Goal: Information Seeking & Learning: Learn about a topic

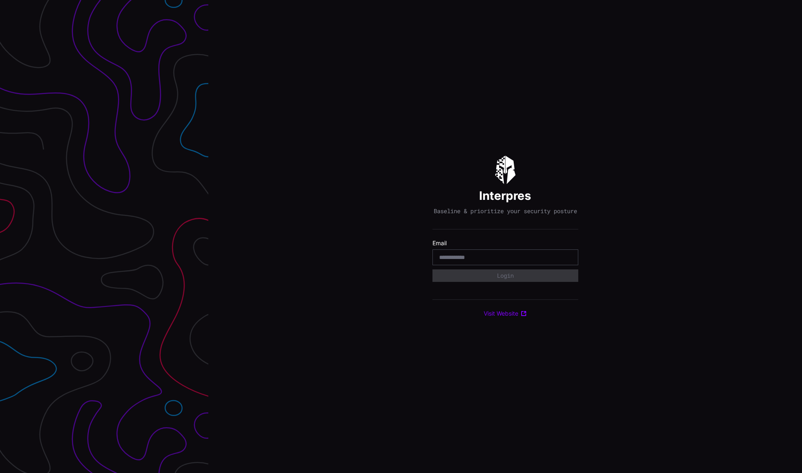
click at [490, 261] on input "email" at bounding box center [505, 257] width 132 height 7
type input "**********"
click at [499, 280] on button "Login" at bounding box center [505, 276] width 146 height 12
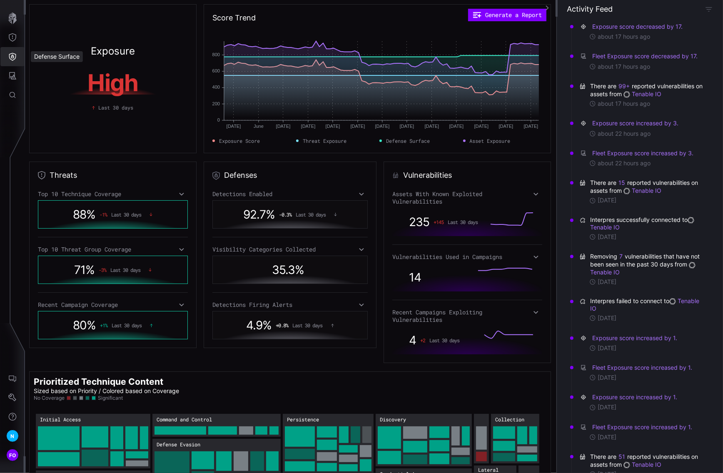
click at [12, 58] on icon "Defense Surface" at bounding box center [12, 56] width 8 height 8
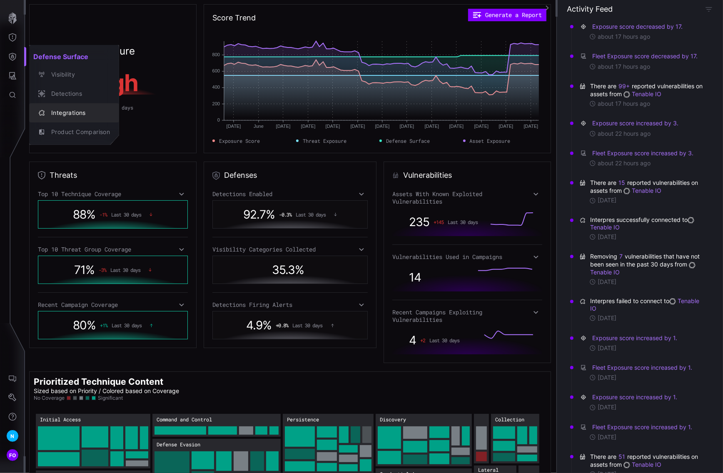
click at [65, 110] on div "Integrations" at bounding box center [78, 113] width 63 height 10
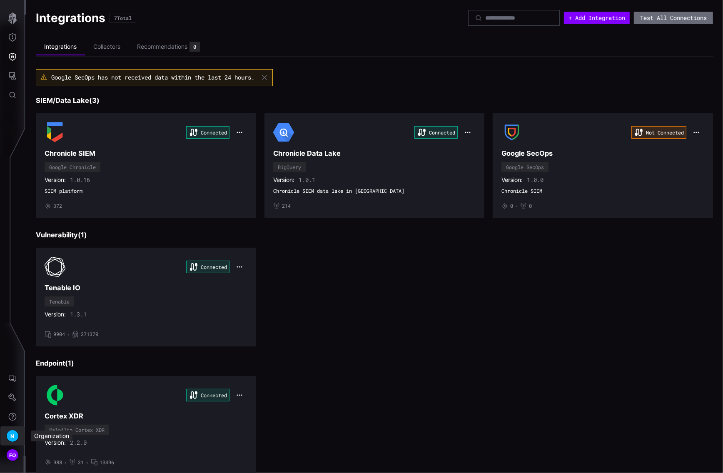
click at [12, 437] on span "N" at bounding box center [12, 436] width 4 height 9
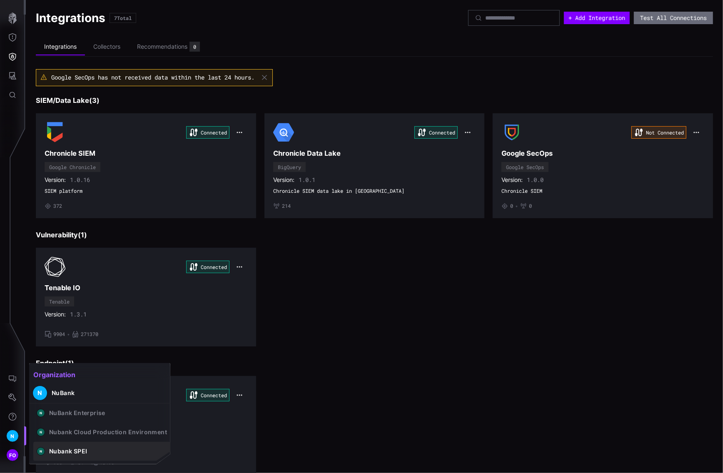
click at [117, 447] on button "N Nubank SPEI" at bounding box center [101, 451] width 137 height 19
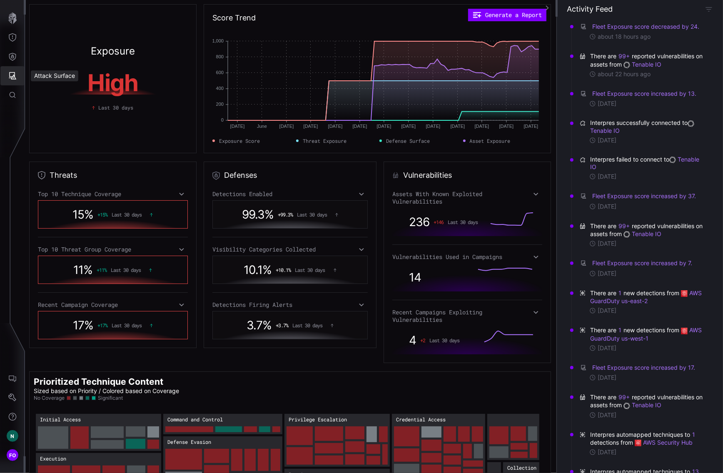
click at [8, 75] on icon "Attack Surface" at bounding box center [12, 76] width 8 height 8
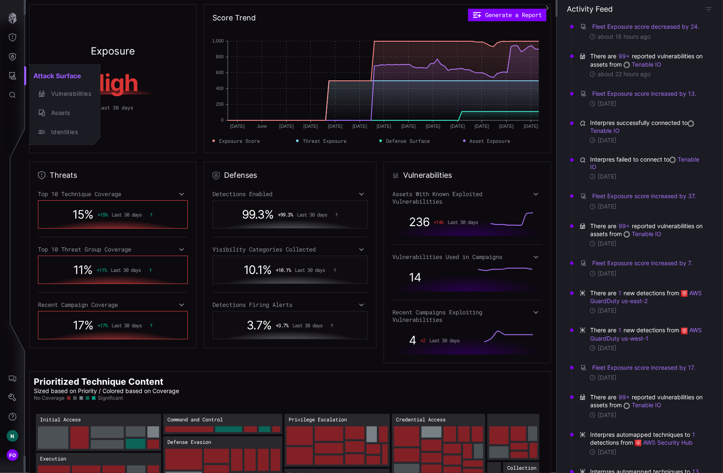
click at [11, 55] on div at bounding box center [361, 236] width 723 height 473
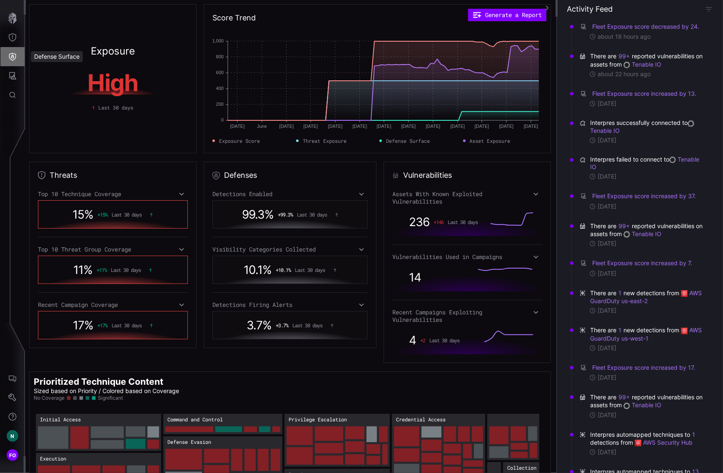
click at [12, 60] on icon "Defense Surface" at bounding box center [12, 57] width 7 height 8
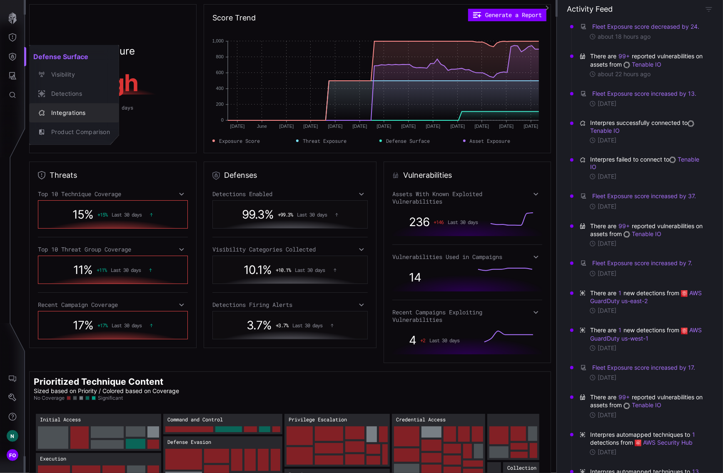
click at [80, 115] on div "Integrations" at bounding box center [78, 113] width 63 height 10
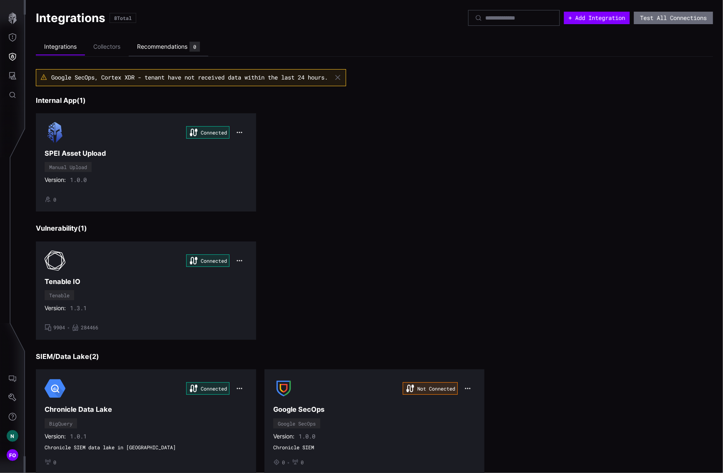
click at [158, 45] on div "Recommendations" at bounding box center [162, 46] width 50 height 7
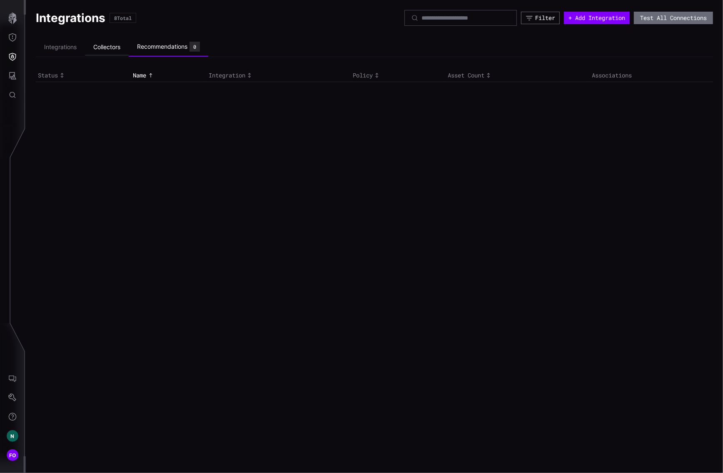
click at [106, 45] on li "Collectors" at bounding box center [107, 47] width 44 height 16
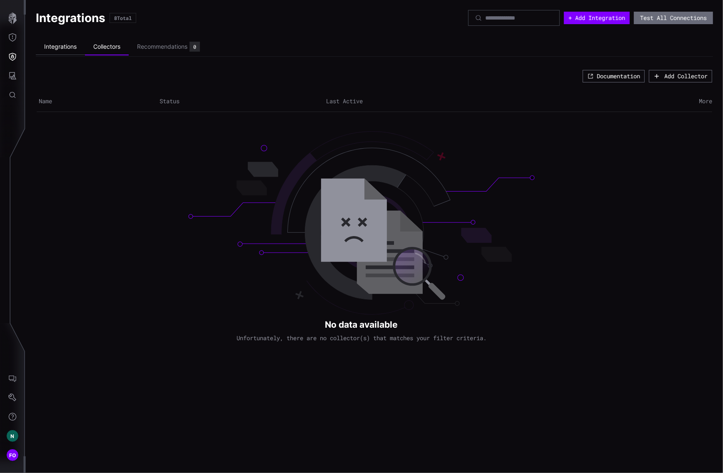
click at [55, 47] on li "Integrations" at bounding box center [60, 47] width 49 height 16
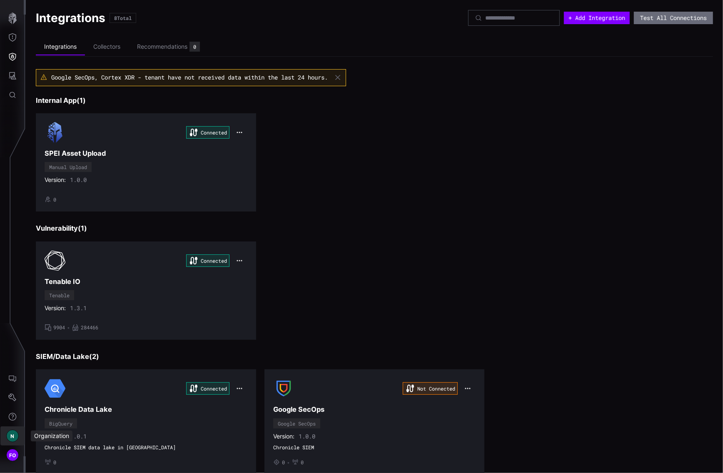
click at [15, 437] on div "N" at bounding box center [12, 436] width 12 height 12
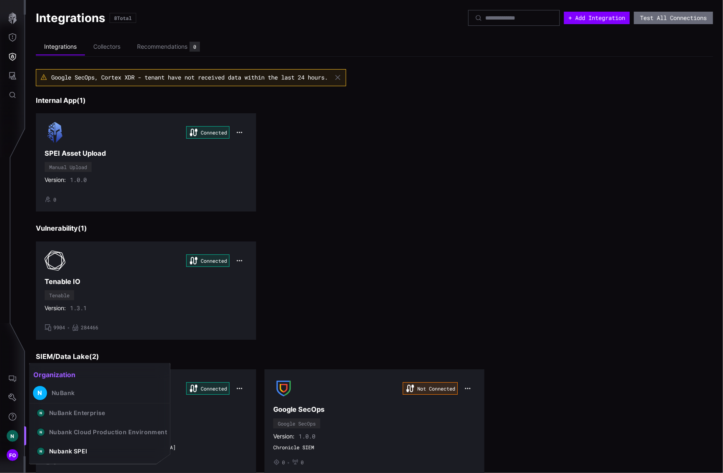
click at [432, 271] on div at bounding box center [361, 236] width 723 height 473
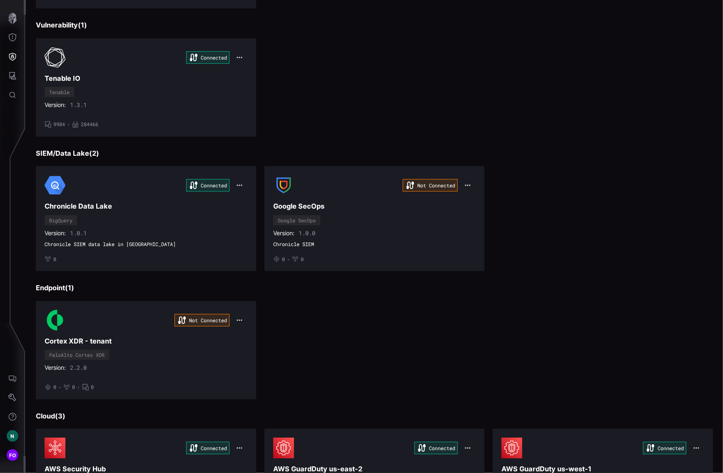
scroll to position [276, 0]
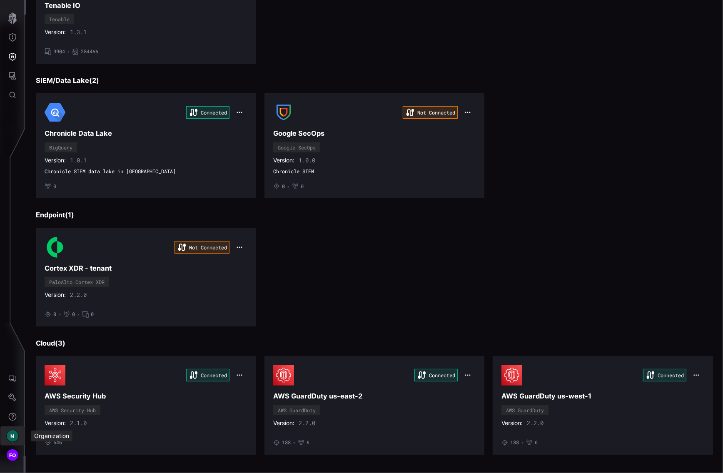
click at [13, 436] on span "N" at bounding box center [12, 436] width 4 height 9
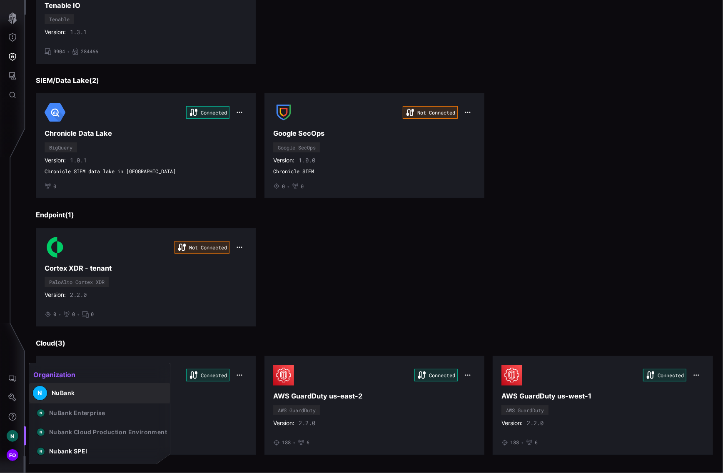
click at [68, 392] on div "NuBank" at bounding box center [63, 393] width 23 height 7
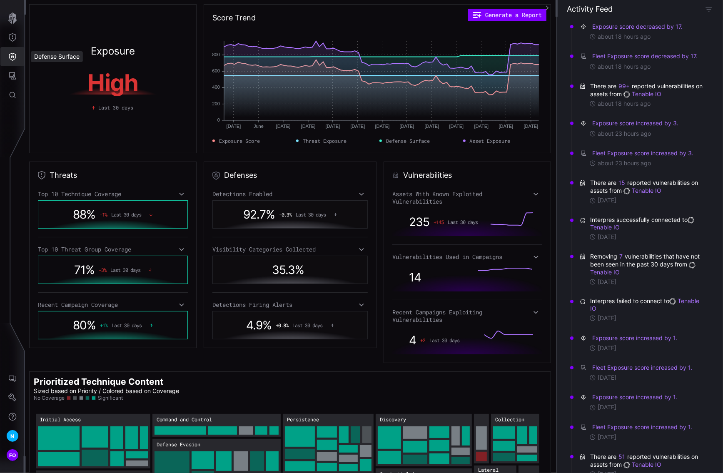
click at [5, 58] on button "Defense Surface" at bounding box center [12, 56] width 24 height 19
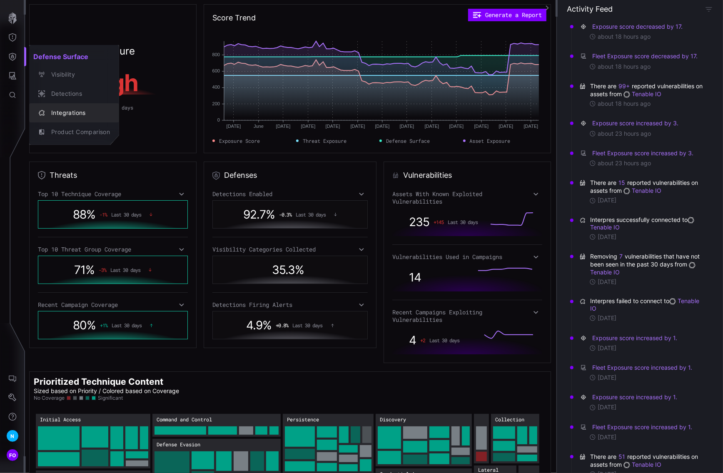
click at [83, 113] on div "Integrations" at bounding box center [78, 113] width 63 height 10
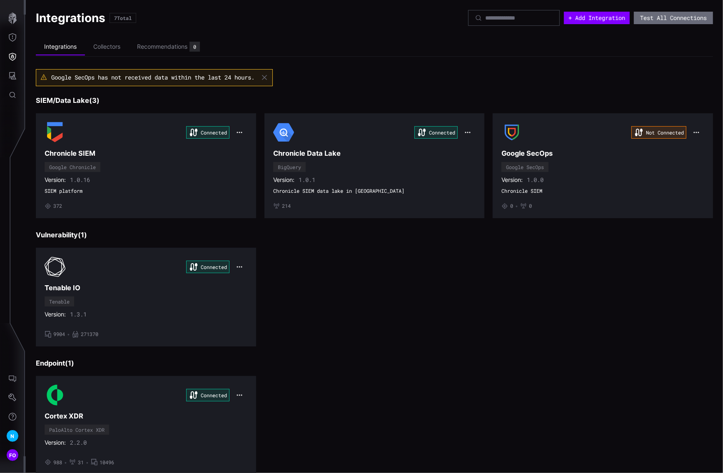
click at [399, 238] on h3 "Vulnerability ( 1 )" at bounding box center [374, 235] width 677 height 9
click at [396, 238] on h3 "Vulnerability ( 1 )" at bounding box center [374, 235] width 677 height 9
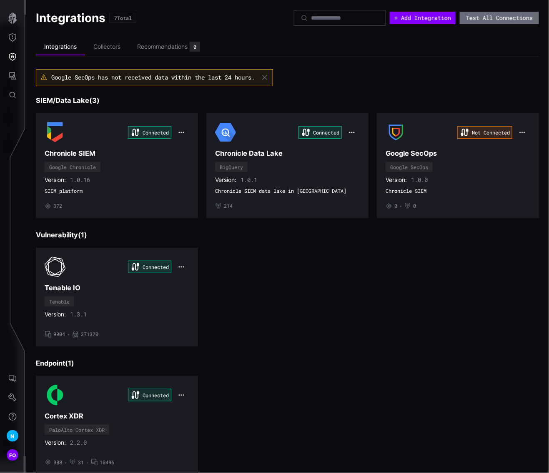
click at [348, 284] on div "Connected Tenable IO Tenable Version: 1.3.1 • 9904 • 271370" at bounding box center [287, 297] width 503 height 98
click at [12, 438] on span "N" at bounding box center [12, 436] width 4 height 9
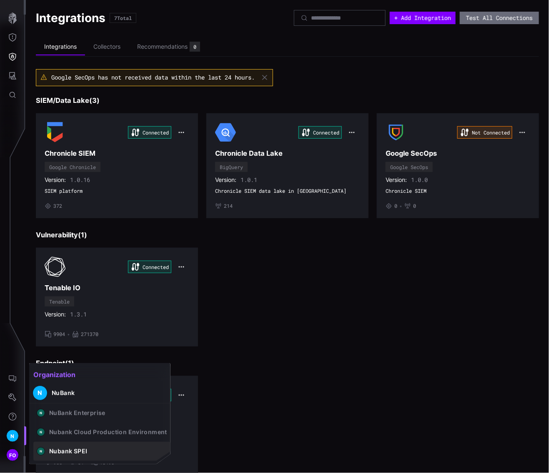
click at [93, 452] on button "N Nubank SPEI" at bounding box center [101, 451] width 137 height 19
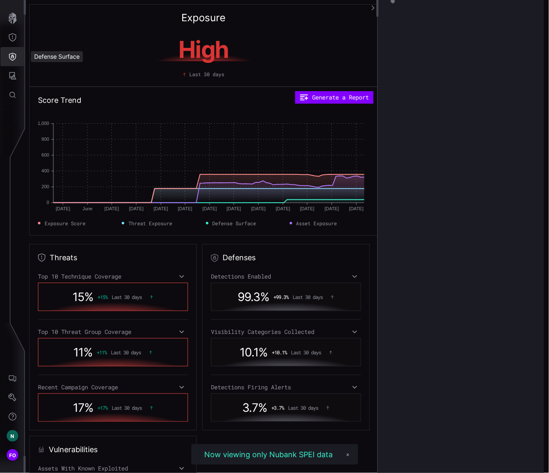
click at [17, 55] on button "Defense Surface" at bounding box center [12, 56] width 24 height 19
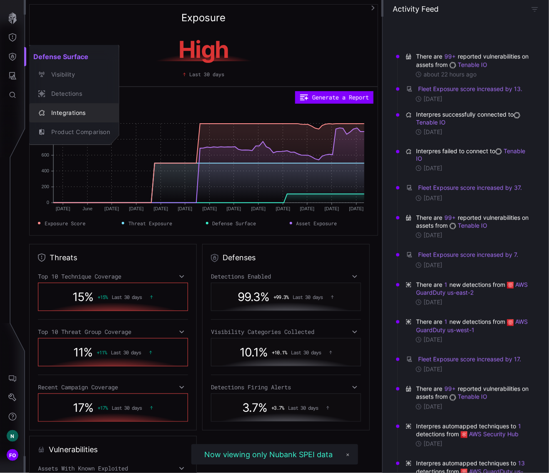
click at [75, 112] on div "Integrations" at bounding box center [78, 113] width 63 height 10
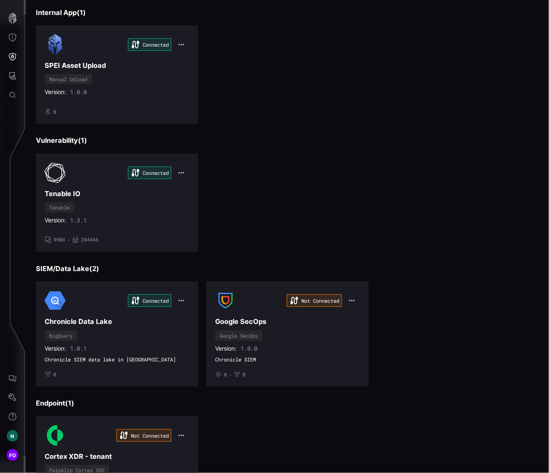
scroll to position [220, 0]
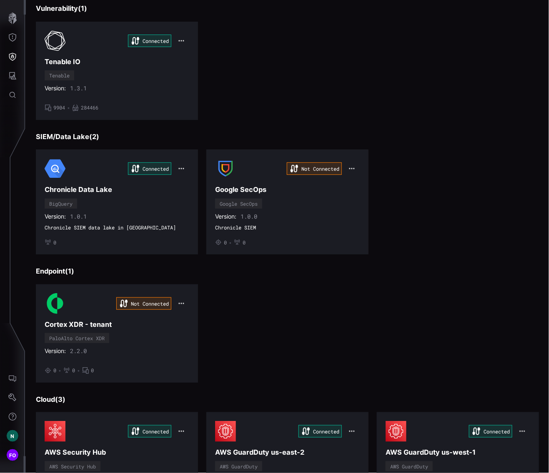
click at [395, 209] on div "Connected Chronicle Data Lake BigQuery Version: 1.0.1 Chronicle SIEM data lake …" at bounding box center [287, 202] width 503 height 105
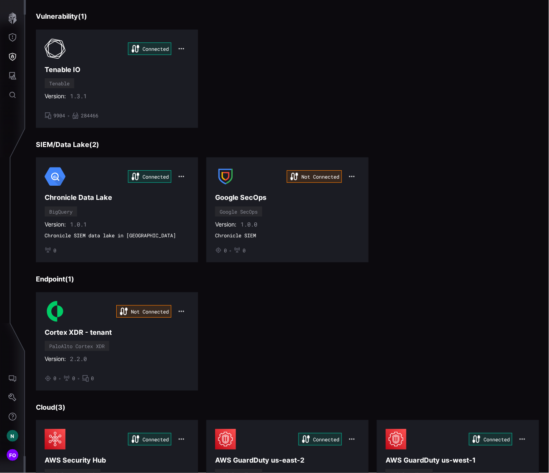
scroll to position [211, 0]
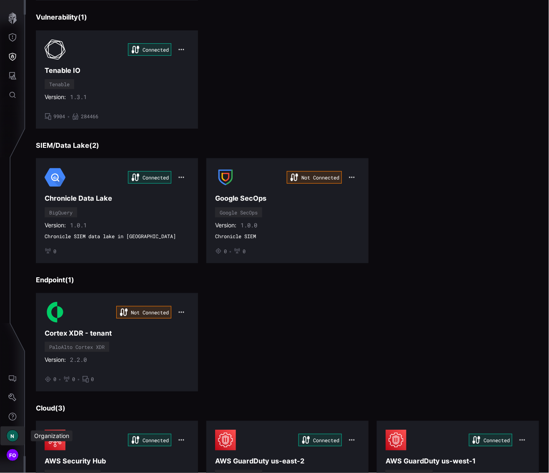
click at [17, 439] on div "N" at bounding box center [12, 436] width 12 height 12
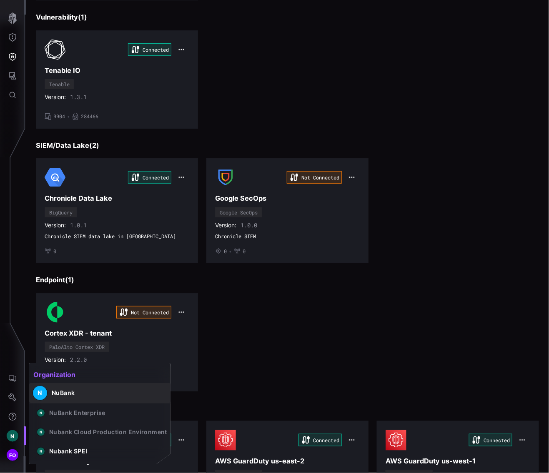
click at [63, 393] on div "NuBank" at bounding box center [63, 393] width 23 height 7
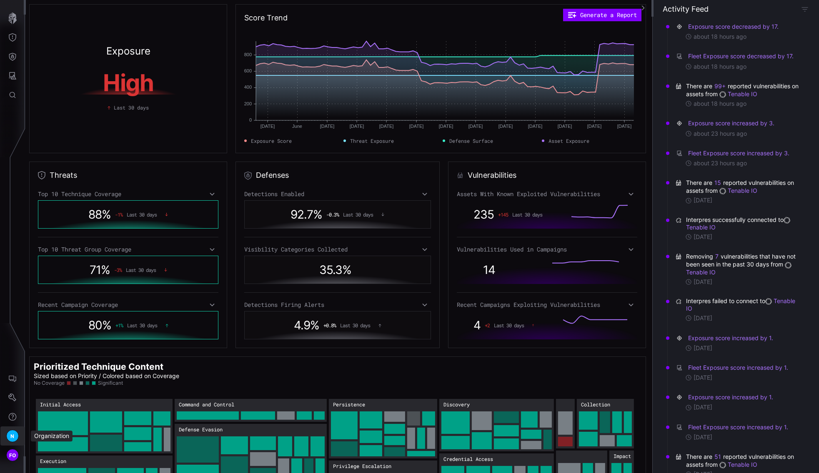
click at [12, 440] on span "N" at bounding box center [12, 436] width 4 height 9
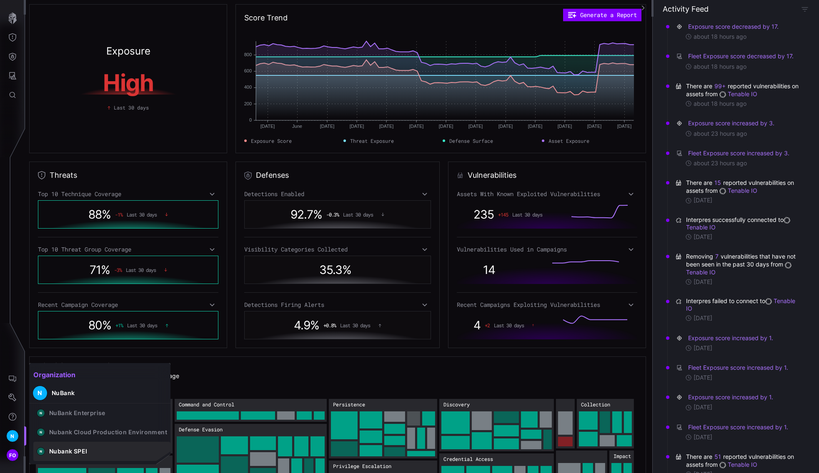
click at [80, 452] on div "Nubank SPEI" at bounding box center [68, 451] width 38 height 7
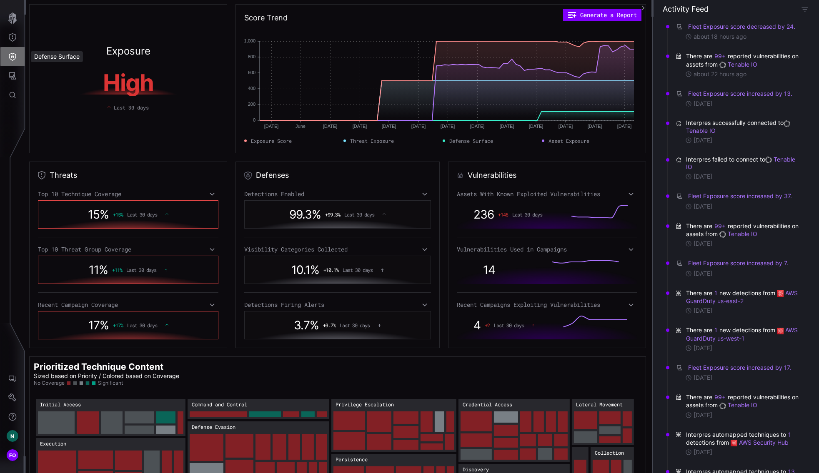
click at [12, 58] on icon "Defense Surface" at bounding box center [12, 57] width 7 height 8
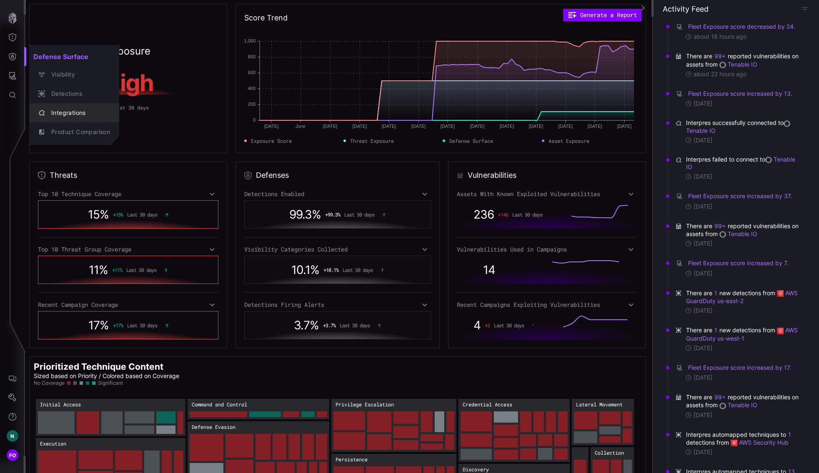
click at [76, 108] on div "Integrations" at bounding box center [78, 113] width 63 height 10
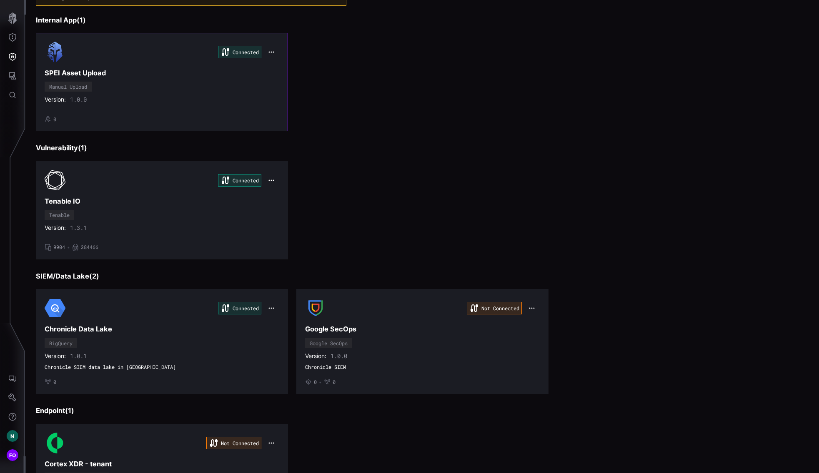
scroll to position [150, 0]
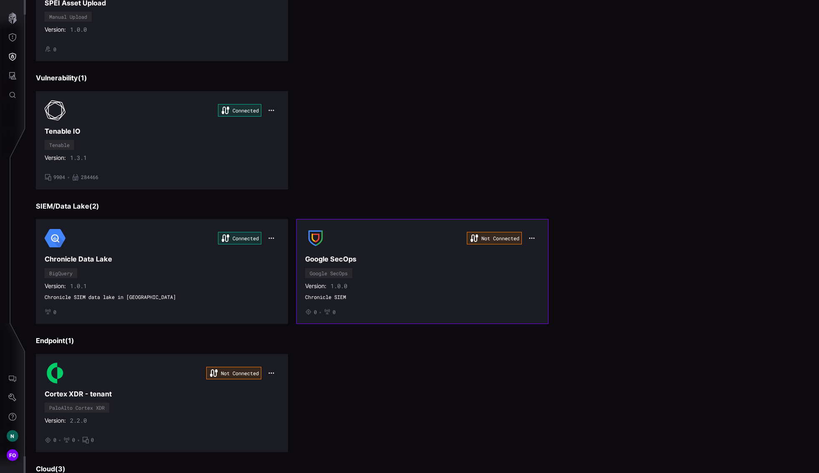
click at [411, 262] on div "Not Connected Google SecOps Google SecOps Version: 1.0.0 Chronicle SIEM • 0 • 0" at bounding box center [422, 271] width 235 height 87
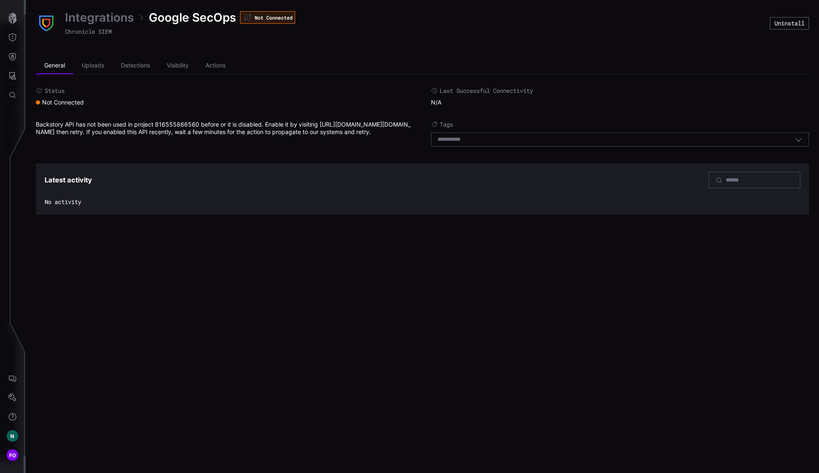
click at [362, 284] on div "Integrations Google SecOps Not Connected Chronicle SIEM Uninstall General Uploa…" at bounding box center [422, 236] width 793 height 473
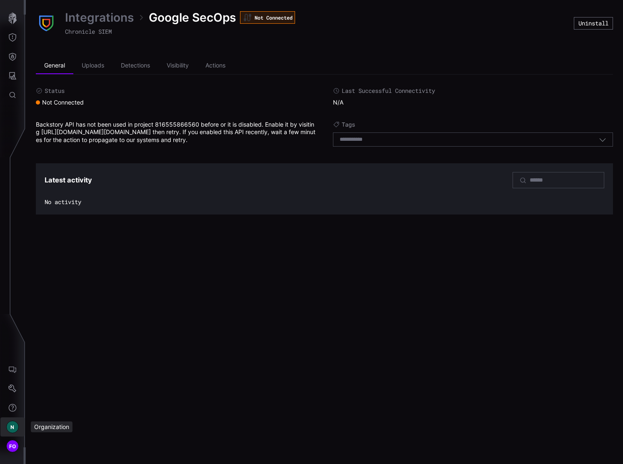
click at [13, 432] on div "N" at bounding box center [12, 427] width 12 height 12
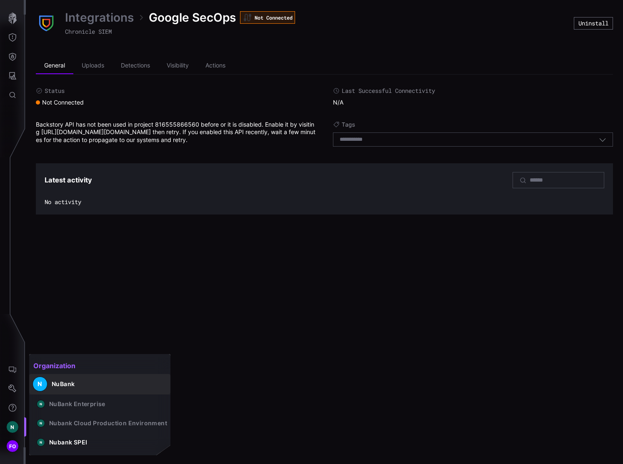
click at [79, 381] on button "N NuBank" at bounding box center [99, 384] width 141 height 20
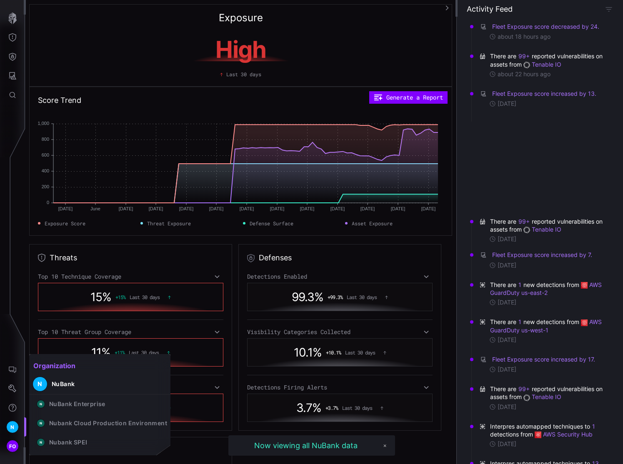
click at [11, 20] on div at bounding box center [311, 232] width 623 height 464
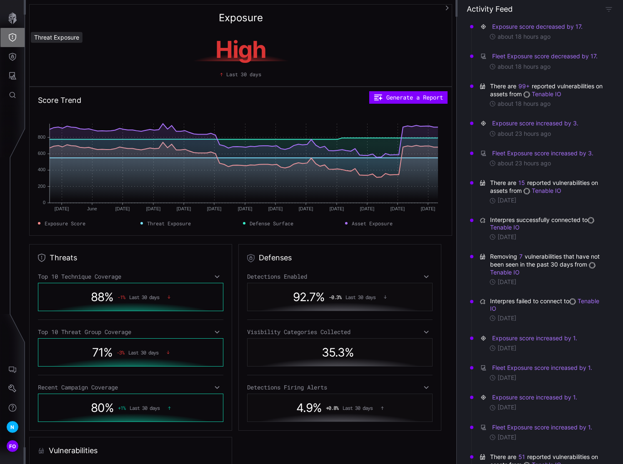
click at [6, 35] on button "Threat Exposure" at bounding box center [12, 37] width 24 height 19
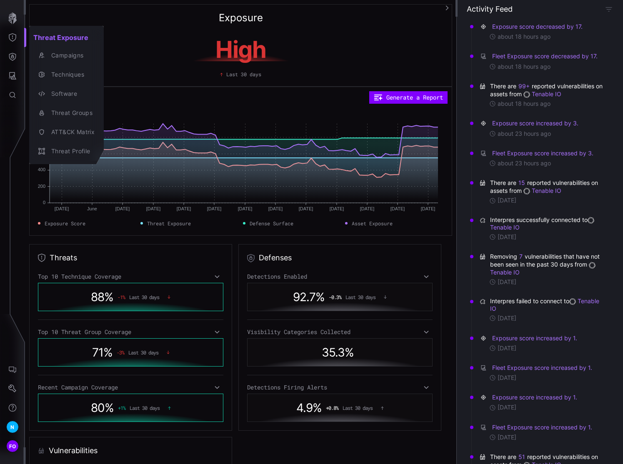
click at [12, 57] on div at bounding box center [311, 232] width 623 height 464
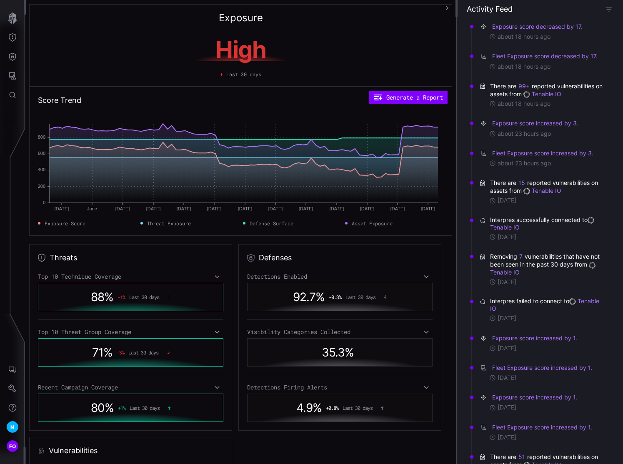
click at [15, 58] on icon "Defense Surface" at bounding box center [12, 56] width 8 height 8
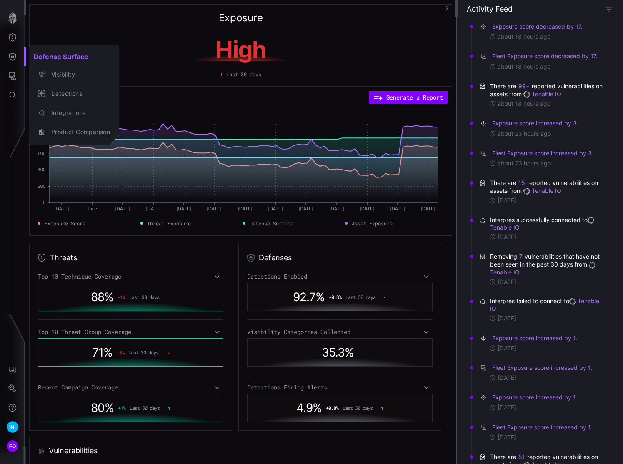
click at [15, 82] on div at bounding box center [311, 232] width 623 height 464
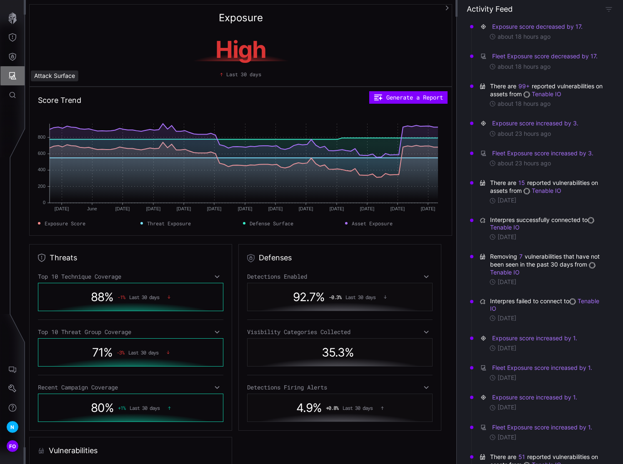
click at [14, 75] on icon "Attack Surface" at bounding box center [12, 75] width 7 height 7
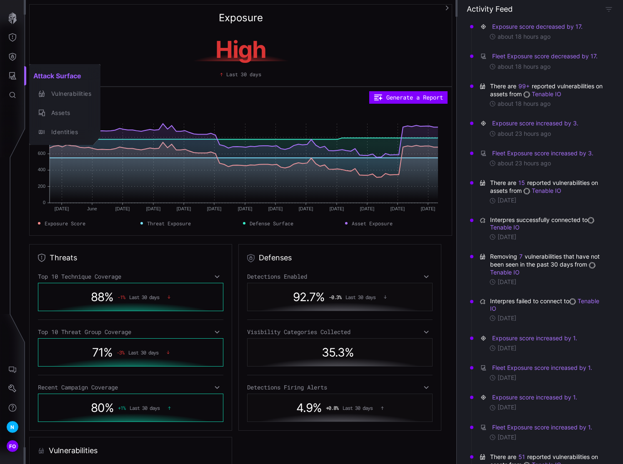
click at [10, 18] on div at bounding box center [311, 232] width 623 height 464
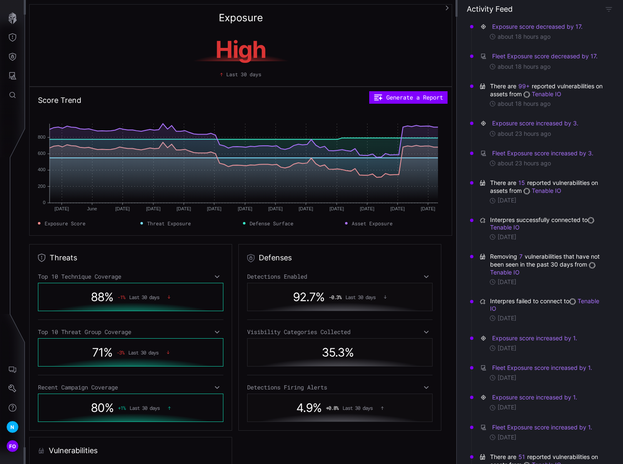
click at [15, 35] on icon "Threat Exposure" at bounding box center [12, 37] width 8 height 8
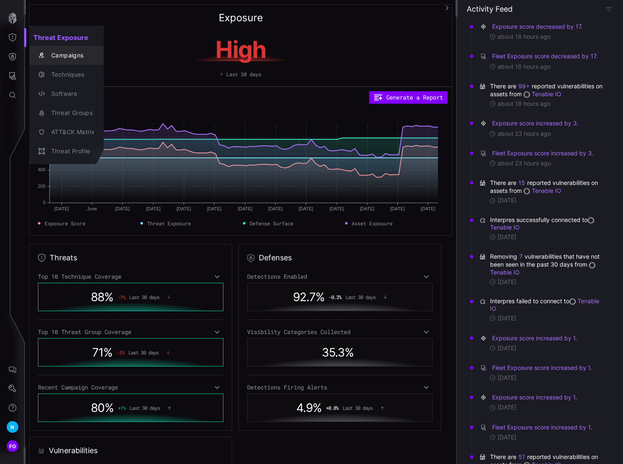
click at [73, 58] on div "Campaigns" at bounding box center [70, 55] width 47 height 10
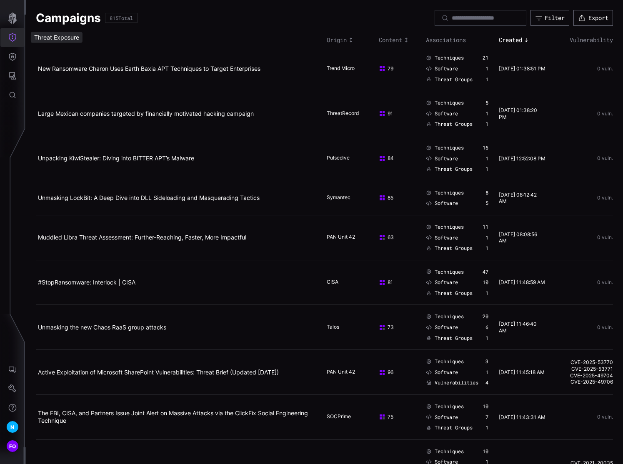
click at [13, 41] on icon "Threat Exposure" at bounding box center [12, 37] width 8 height 8
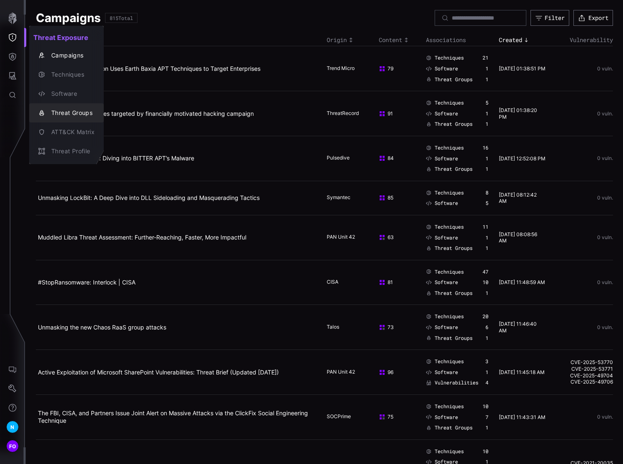
click at [66, 111] on div "Threat Groups" at bounding box center [70, 113] width 47 height 10
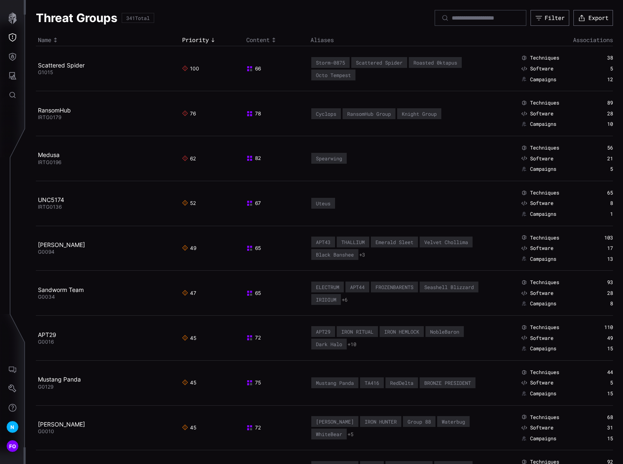
click at [360, 15] on div "Threat Groups 341 Total Filter Export" at bounding box center [324, 18] width 577 height 16
click at [359, 11] on div "Threat Groups 341 Total Filter Export" at bounding box center [324, 18] width 577 height 16
click at [471, 16] on input at bounding box center [481, 17] width 58 height 7
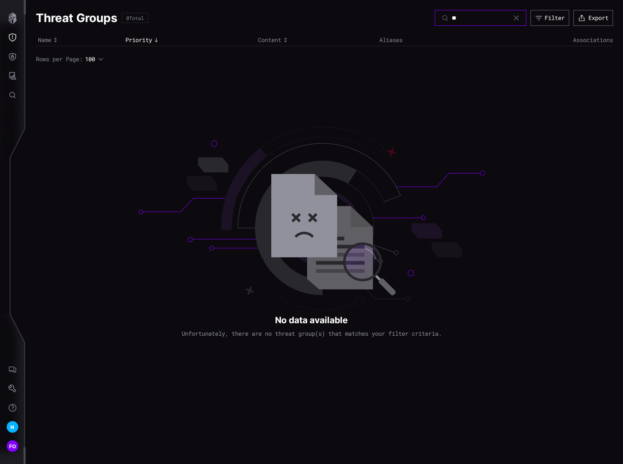
type input "*"
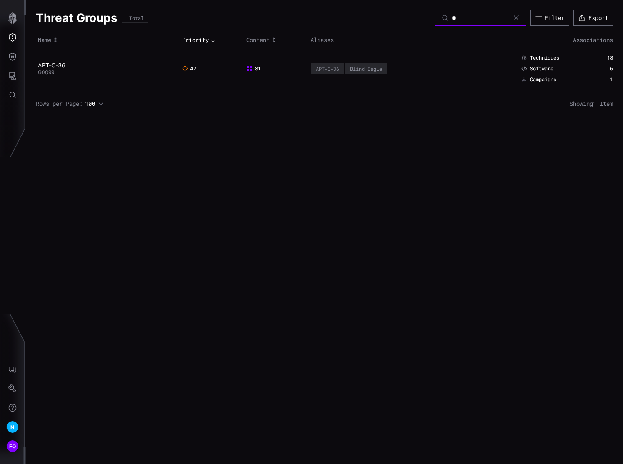
type input "*"
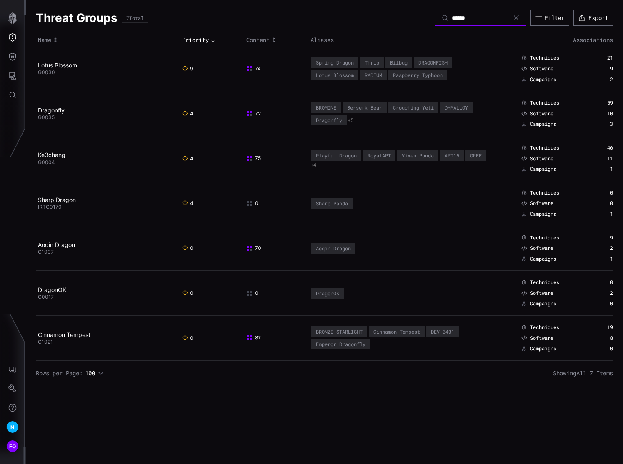
type input "******"
click at [517, 18] on icon at bounding box center [516, 18] width 7 height 7
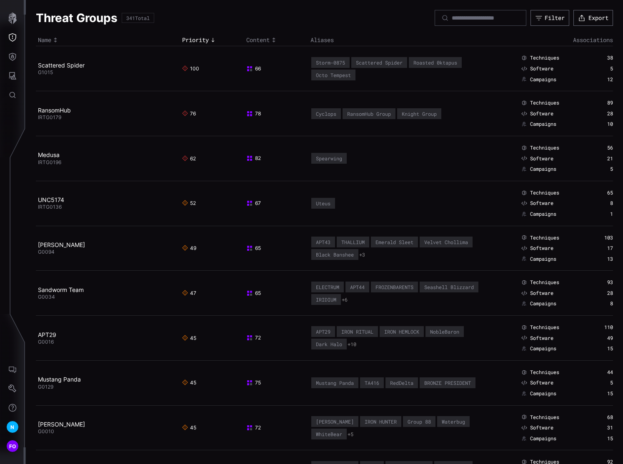
click at [200, 16] on div "Threat Groups 341 Total Filter Export" at bounding box center [324, 18] width 577 height 16
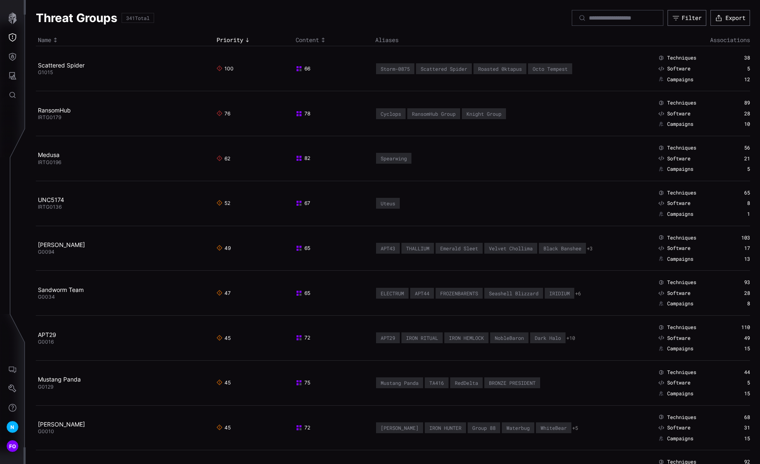
click at [17, 35] on button "Threat Exposure" at bounding box center [12, 37] width 24 height 19
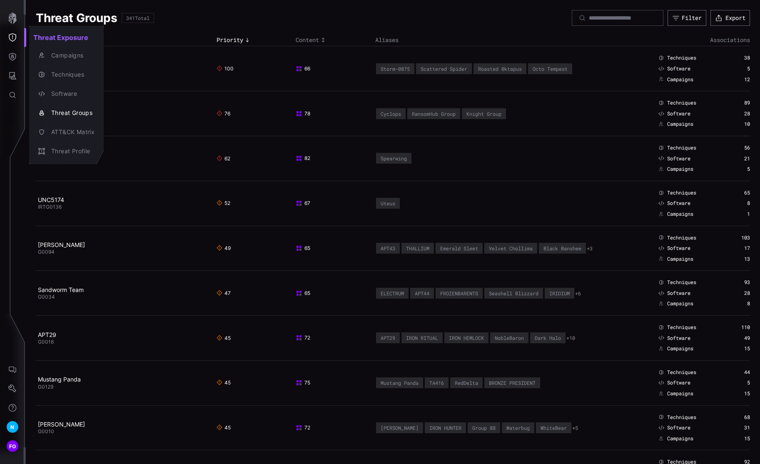
click at [17, 35] on div at bounding box center [380, 232] width 760 height 464
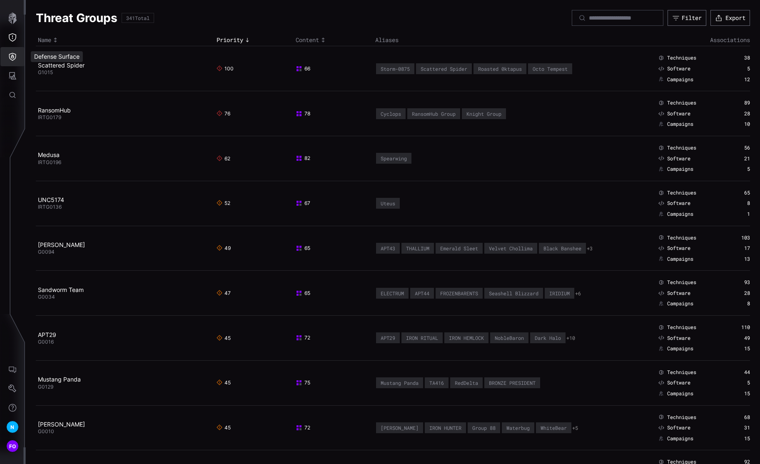
click at [15, 53] on icon "Defense Surface" at bounding box center [12, 56] width 8 height 8
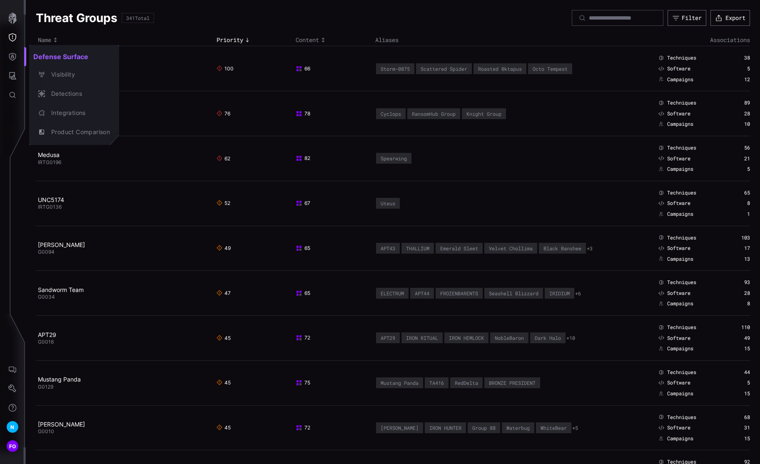
click at [10, 77] on div at bounding box center [380, 232] width 760 height 464
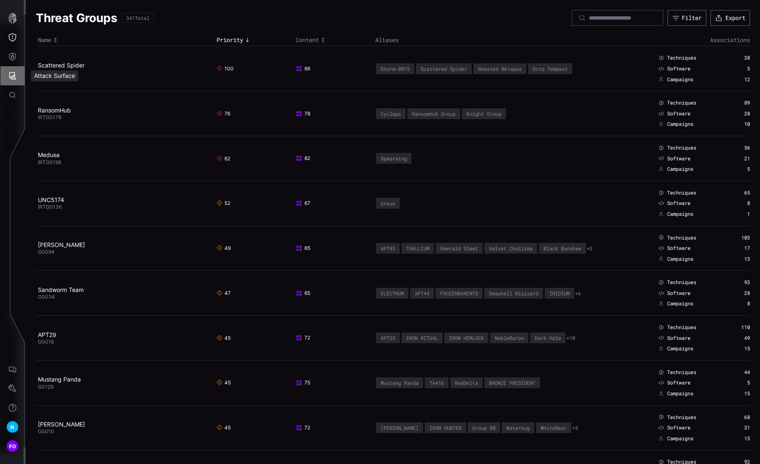
click at [13, 77] on icon "Attack Surface" at bounding box center [12, 76] width 8 height 8
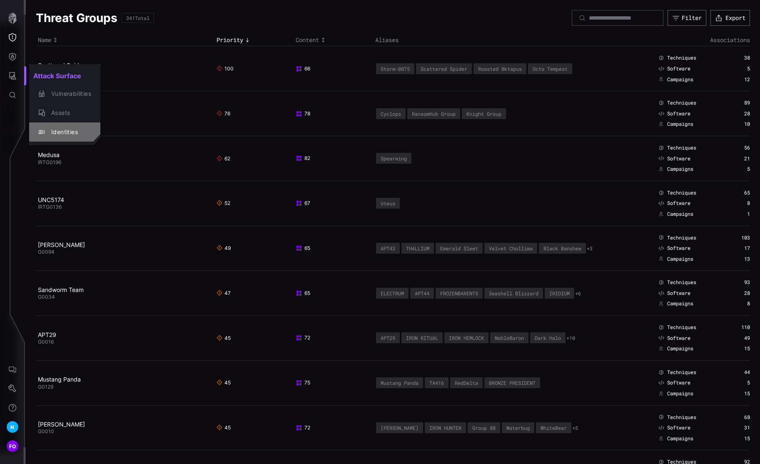
click at [63, 135] on div "Identities" at bounding box center [69, 132] width 44 height 10
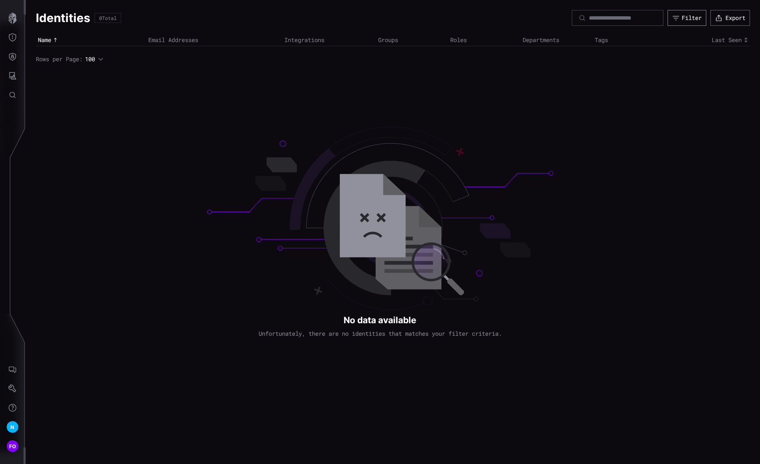
click at [622, 19] on icon "button" at bounding box center [675, 17] width 7 height 7
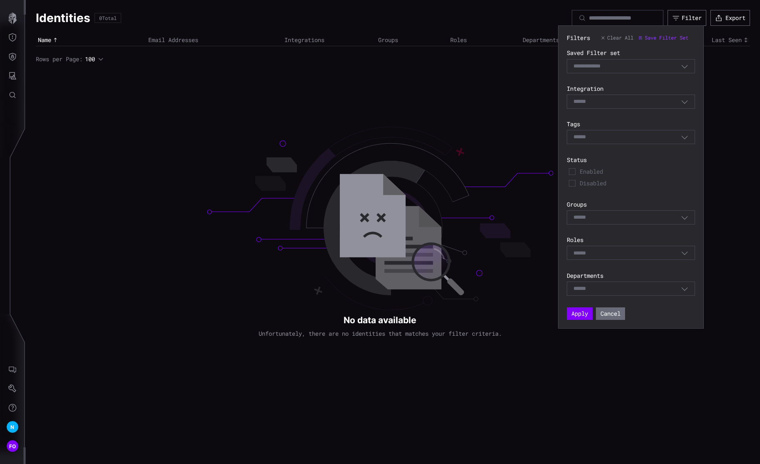
click at [622, 104] on icon "button" at bounding box center [684, 101] width 7 height 7
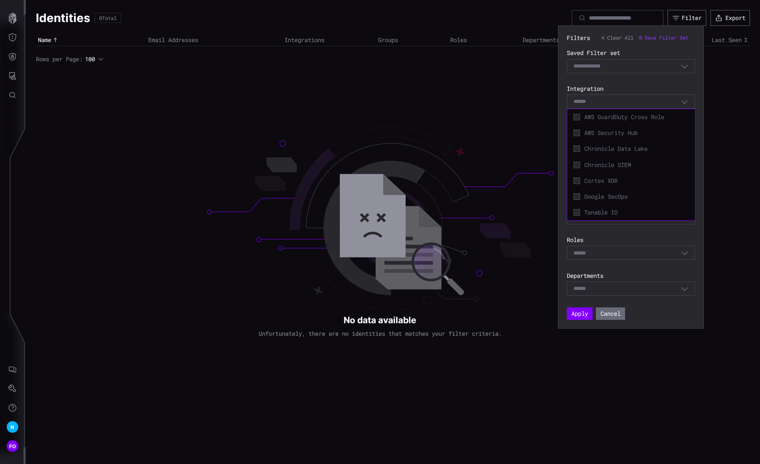
click at [622, 101] on icon "button" at bounding box center [684, 101] width 7 height 7
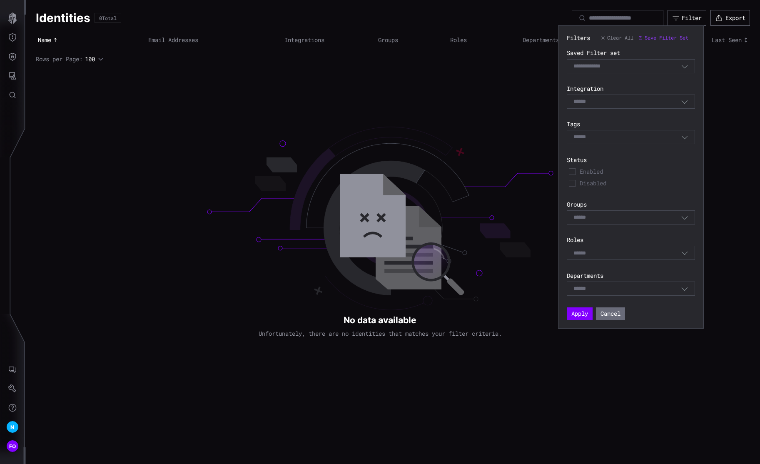
click at [622, 67] on icon "button" at bounding box center [684, 65] width 7 height 7
